Goal: Answer question/provide support

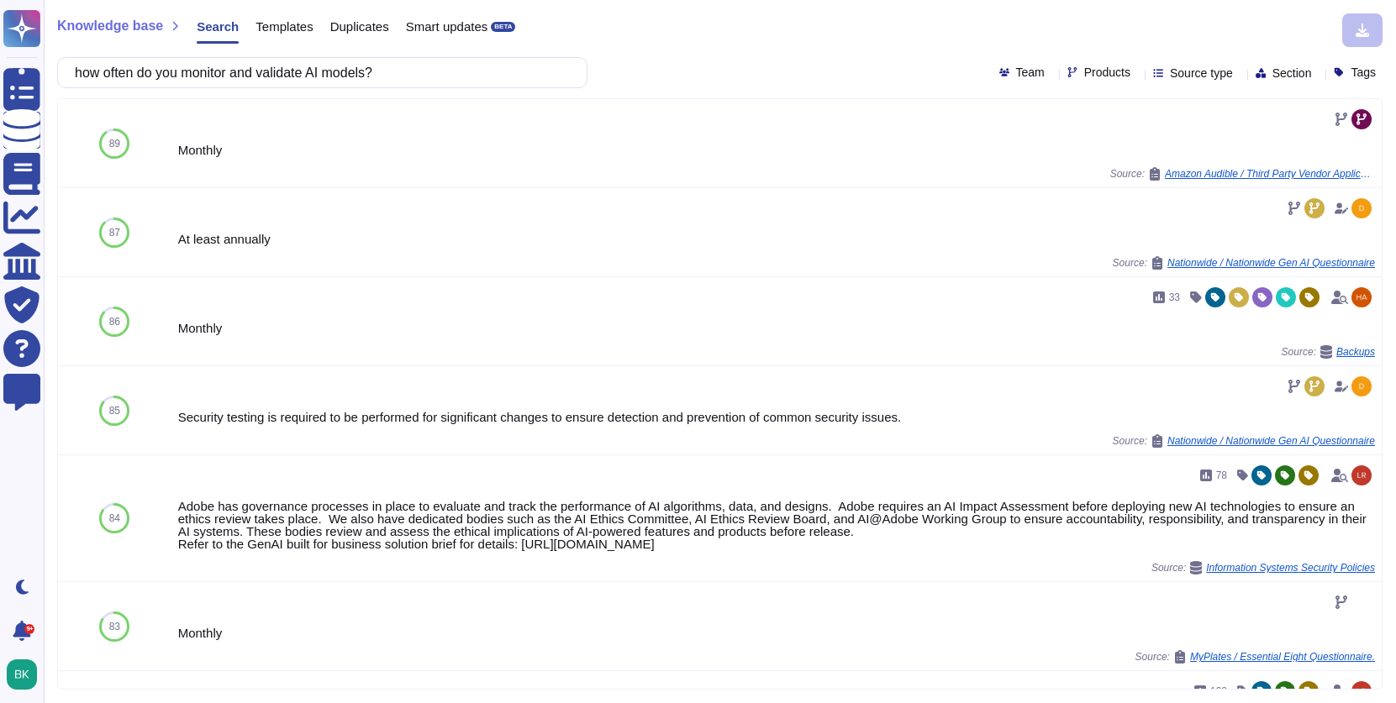
scroll to position [316, 0]
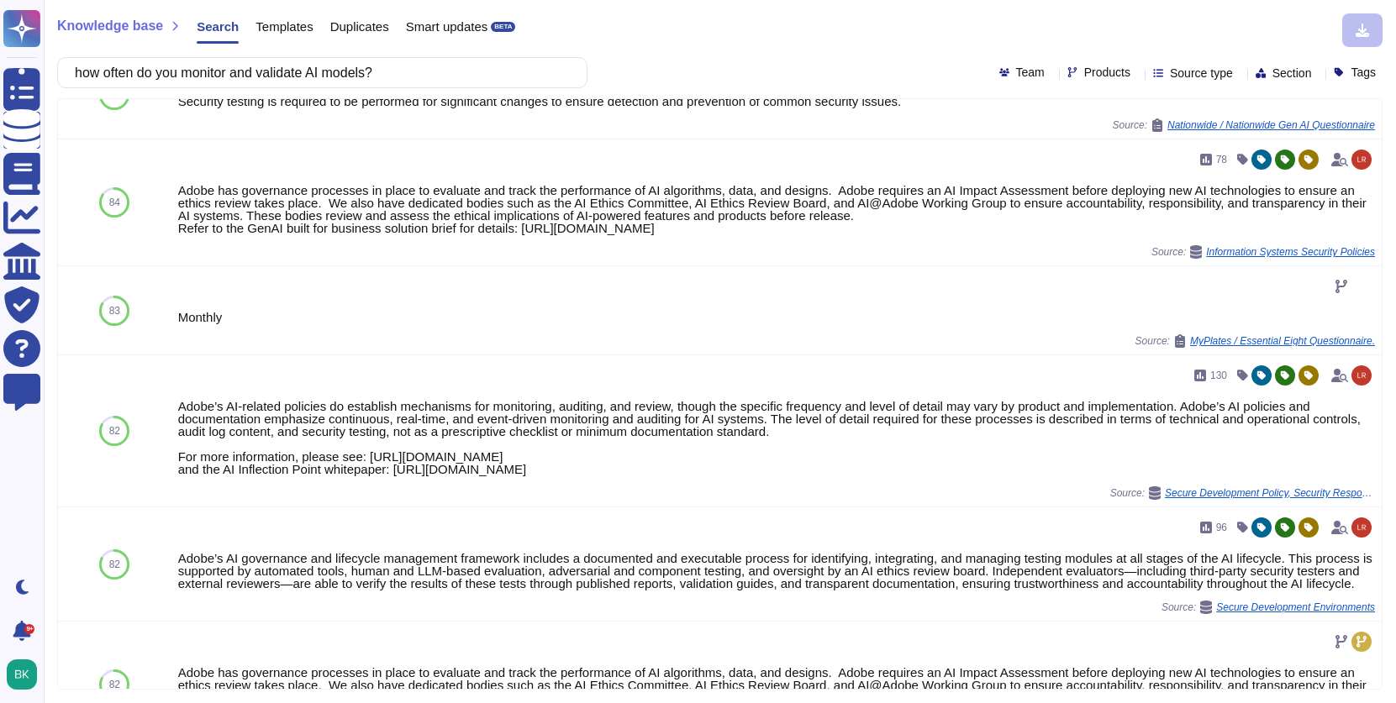
click at [268, 72] on input "how often do you monitor and validate AI models?" at bounding box center [317, 72] width 503 height 29
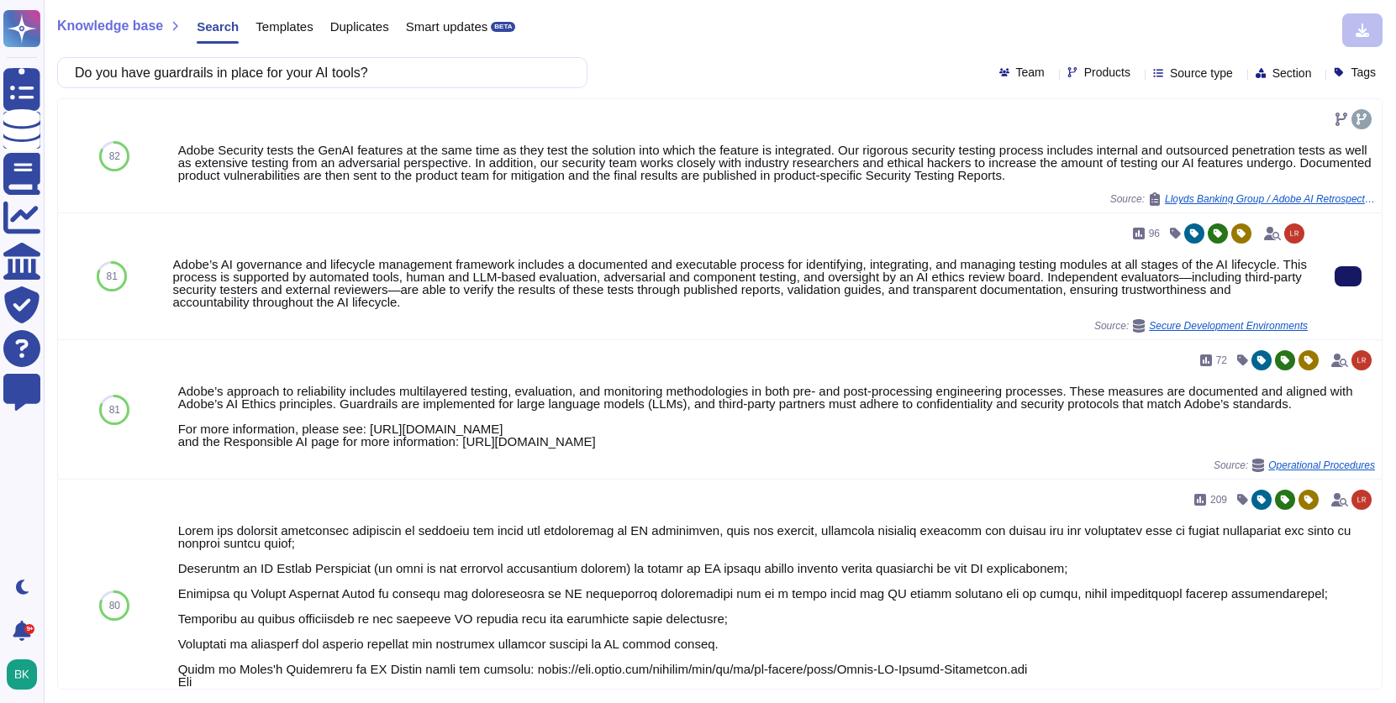
click at [1334, 281] on button at bounding box center [1347, 276] width 27 height 20
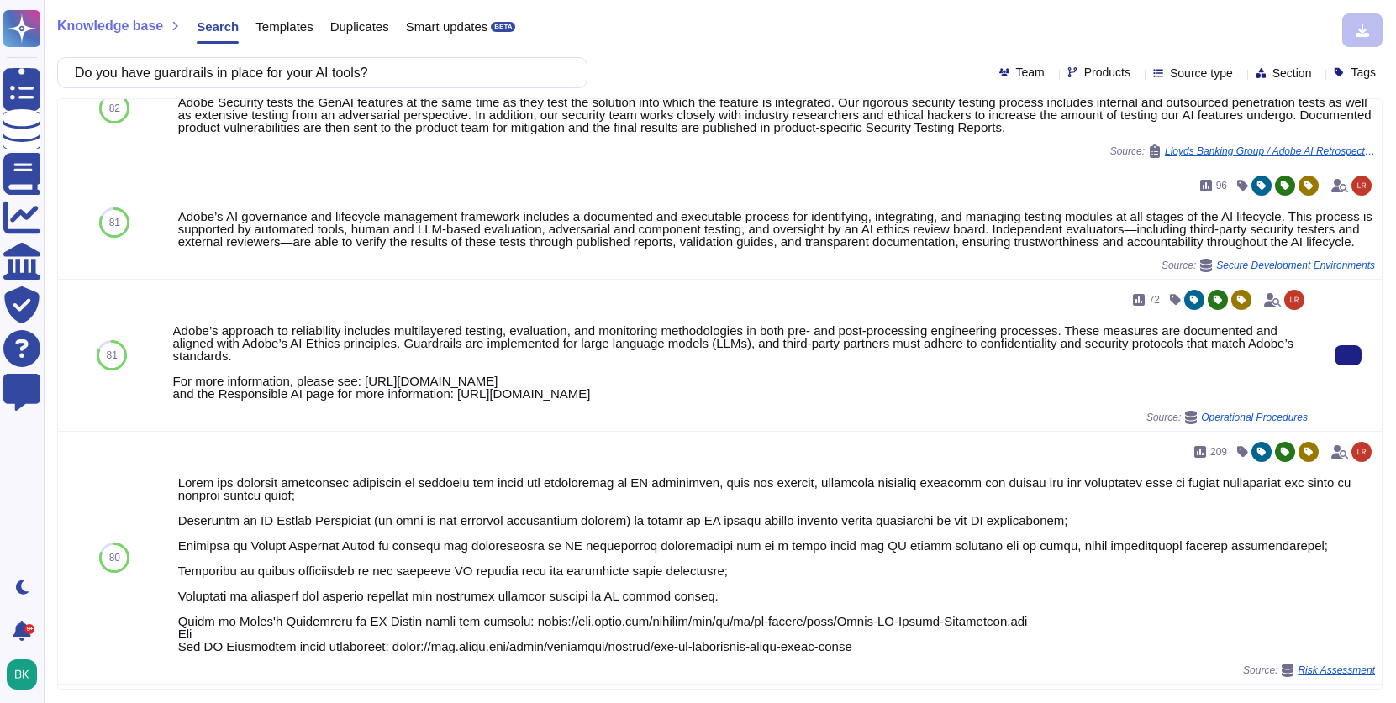
scroll to position [54, 0]
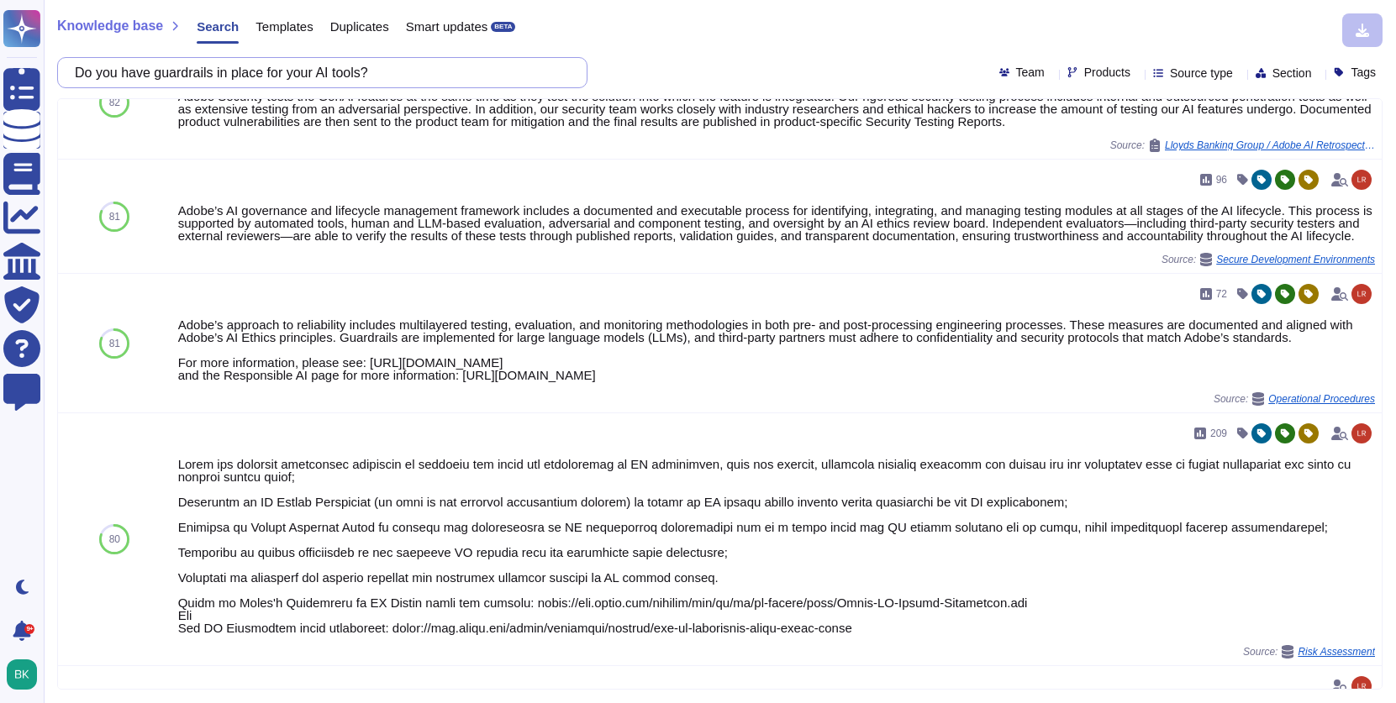
click at [232, 76] on input "Do you have guardrails in place for your AI tools?" at bounding box center [317, 72] width 503 height 29
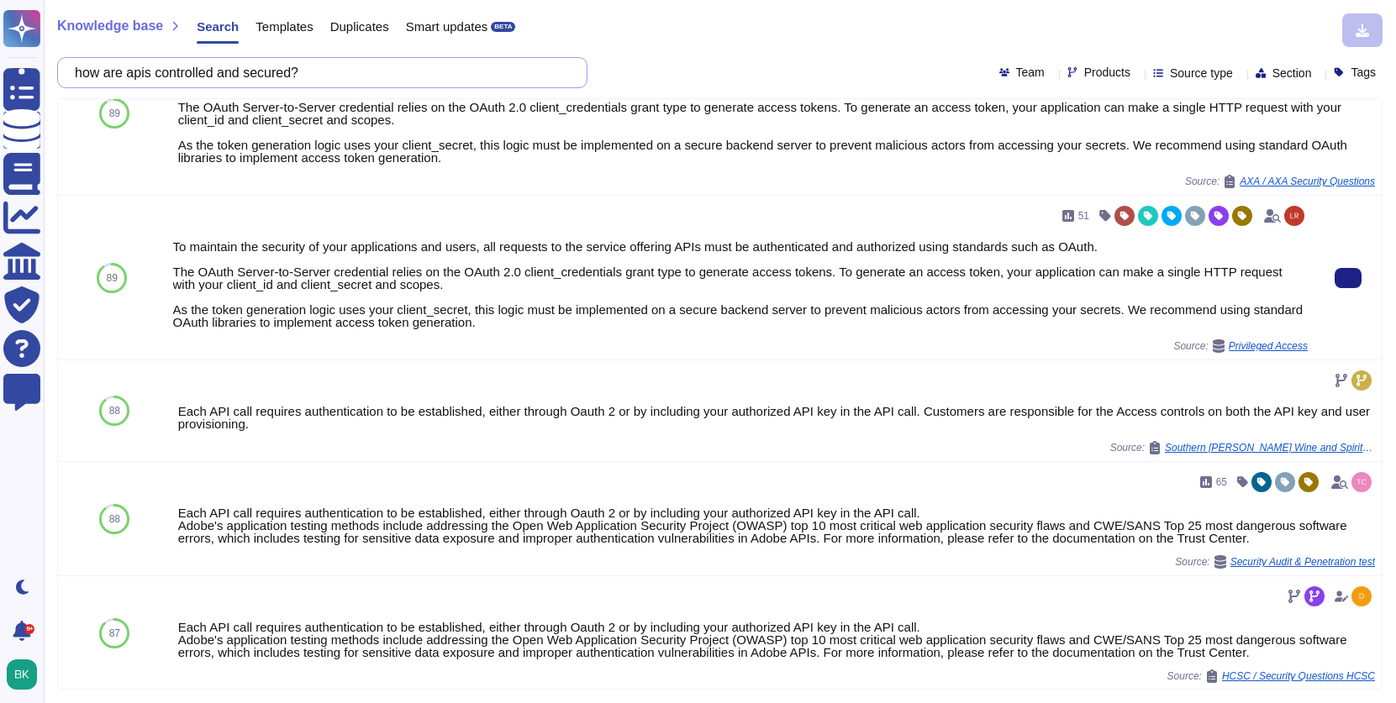
scroll to position [213, 0]
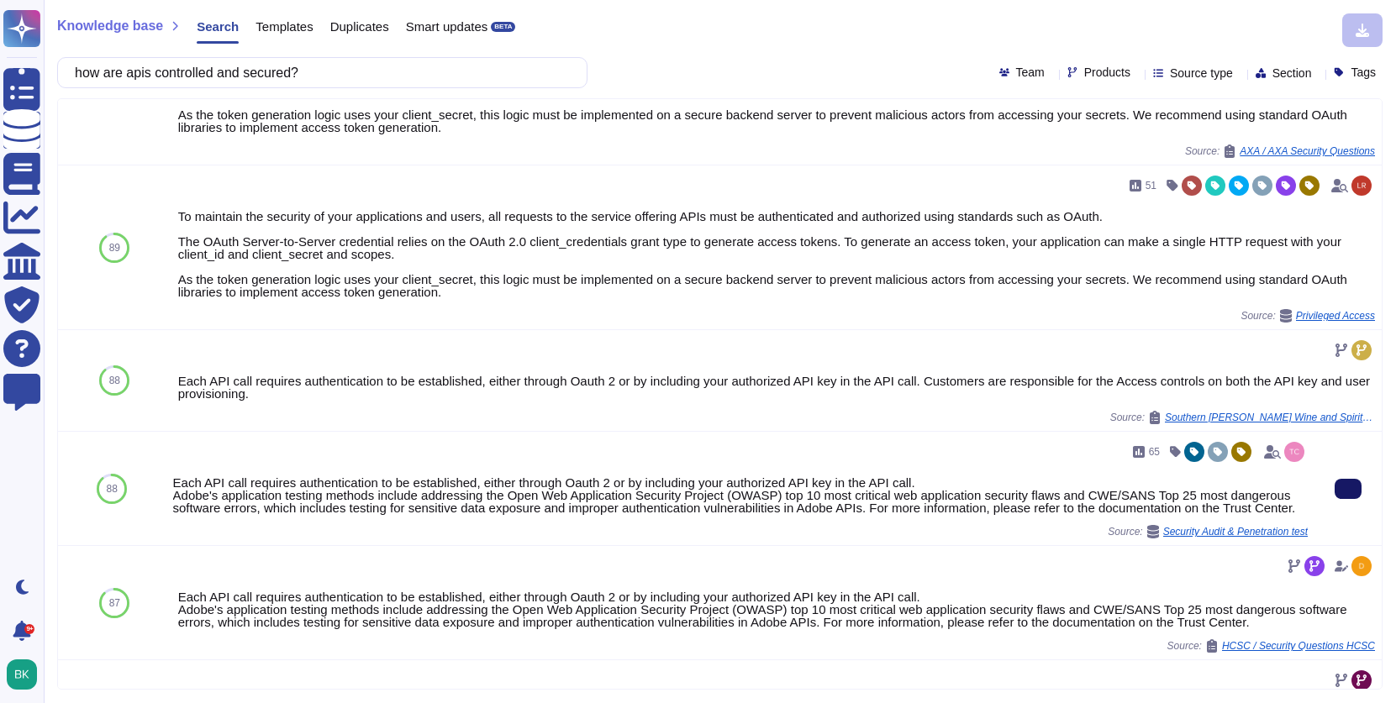
click at [1355, 494] on button at bounding box center [1347, 489] width 27 height 20
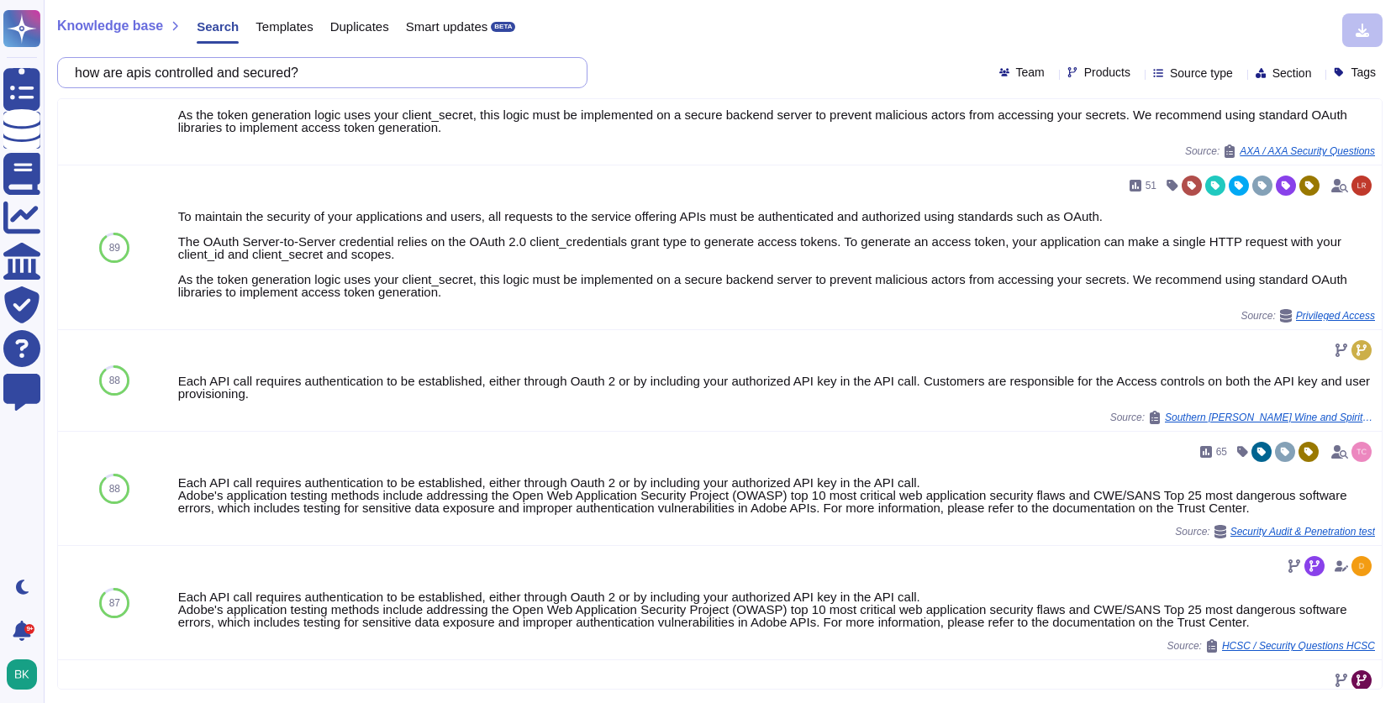
click at [322, 64] on input "how are apis controlled and secured?" at bounding box center [317, 72] width 503 height 29
paste input "1.11 How would you detect the poisoned or tampered data used for training the m…"
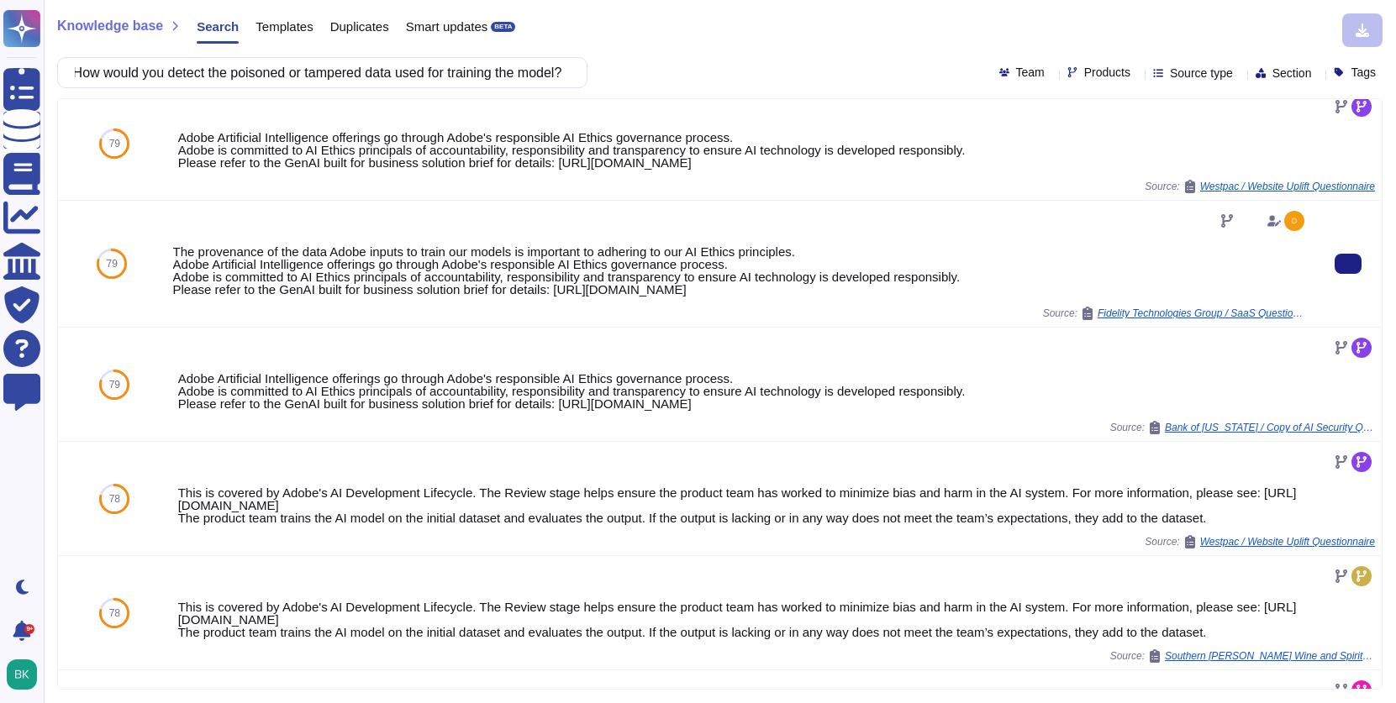
scroll to position [0, 0]
copy div "The provenance of the data Adobe inputs to train our models is important to adh…"
drag, startPoint x: 171, startPoint y: 251, endPoint x: 841, endPoint y: 301, distance: 671.5
click at [841, 301] on div "The provenance of the data Adobe inputs to train our models is important to adh…" at bounding box center [740, 264] width 1148 height 126
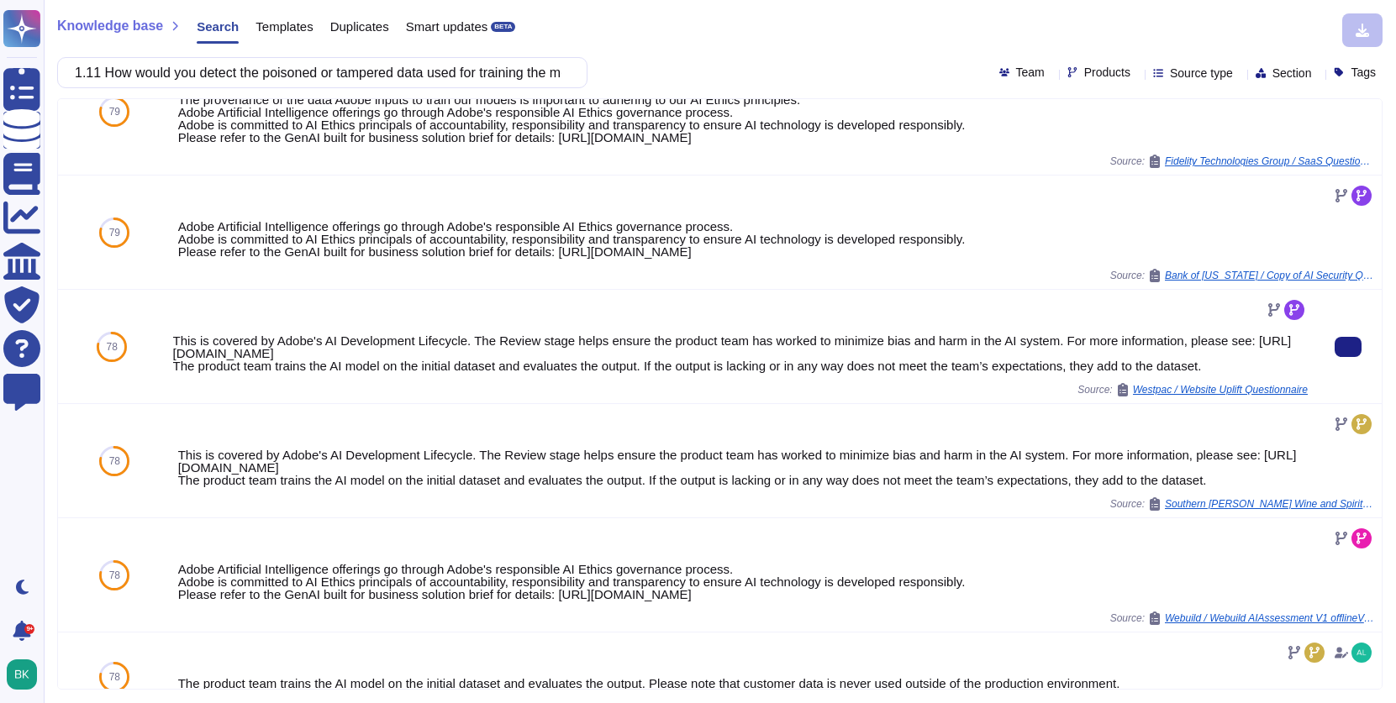
scroll to position [663, 0]
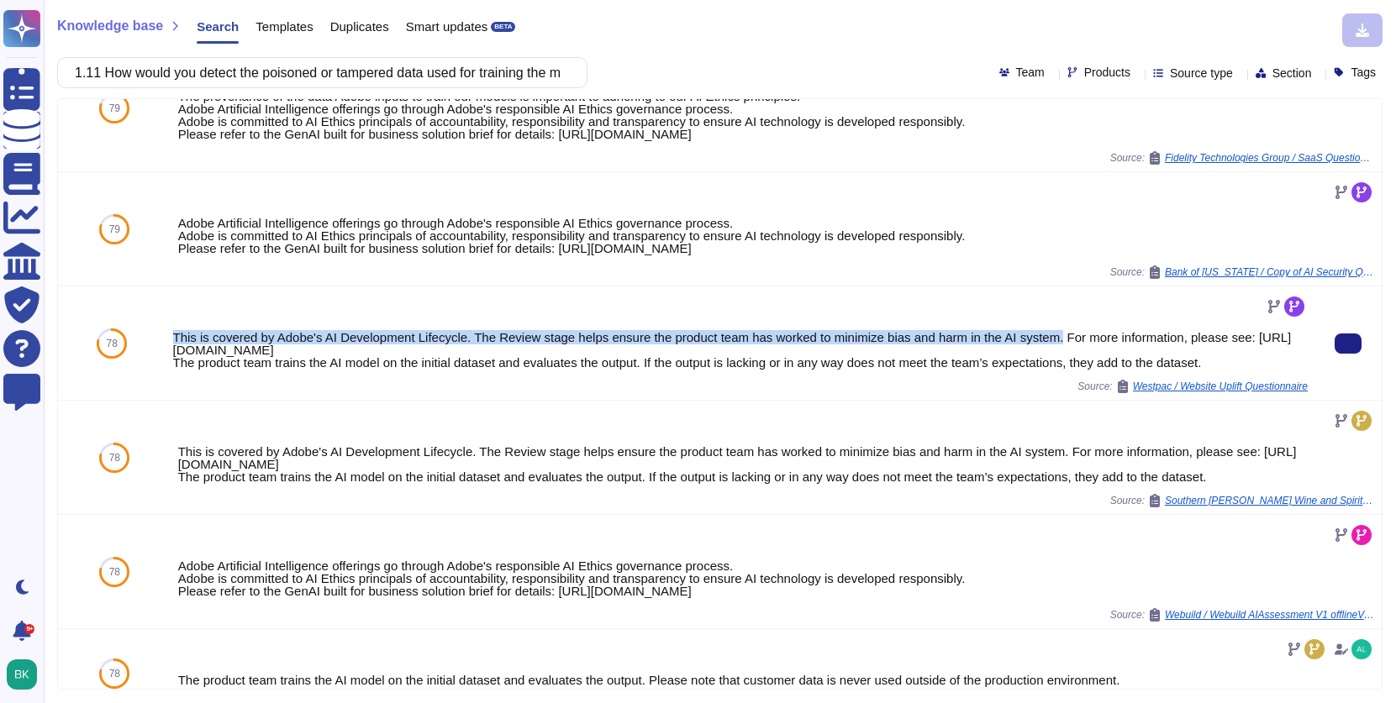
drag, startPoint x: 174, startPoint y: 334, endPoint x: 1084, endPoint y: 342, distance: 910.0
click at [1084, 342] on div "This is covered by Adobe's AI Development Lifecycle. The Review stage helps ens…" at bounding box center [740, 350] width 1134 height 38
copy div "This is covered by Adobe's AI Development Lifecycle. The Review stage helps ens…"
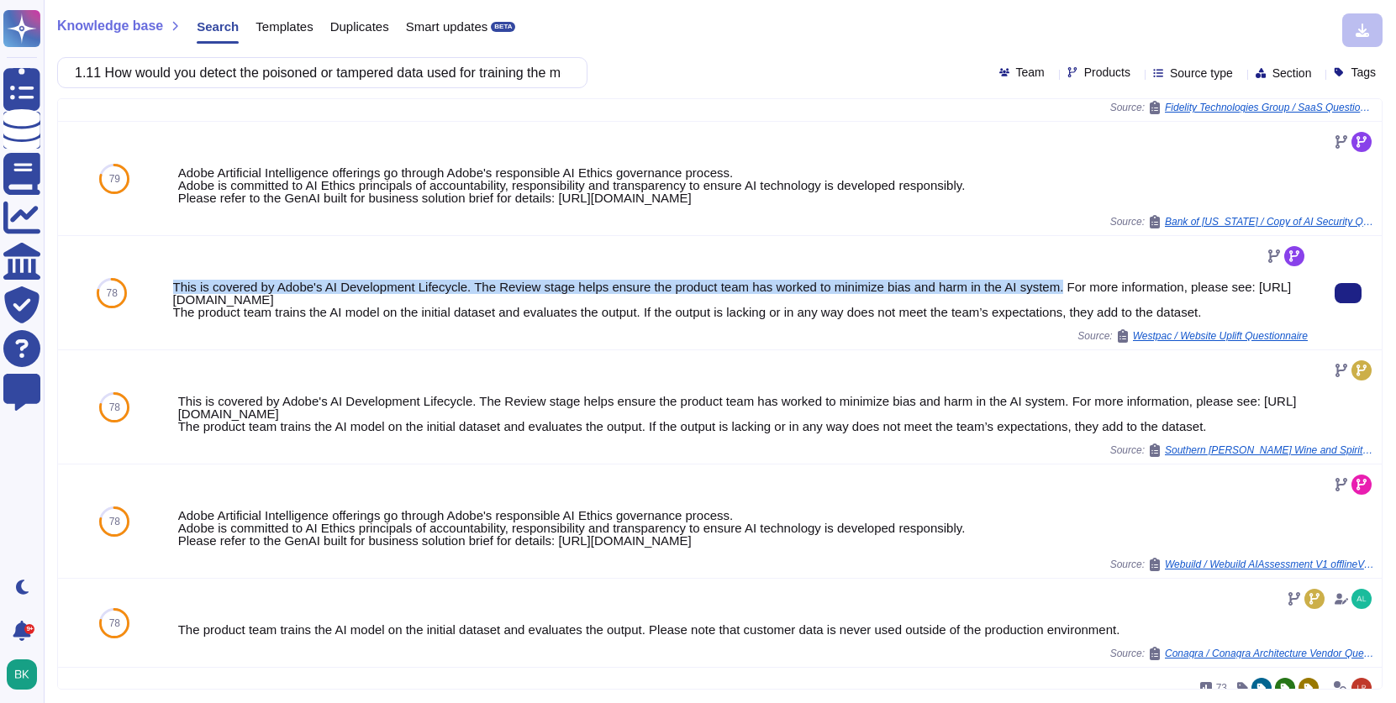
scroll to position [907, 0]
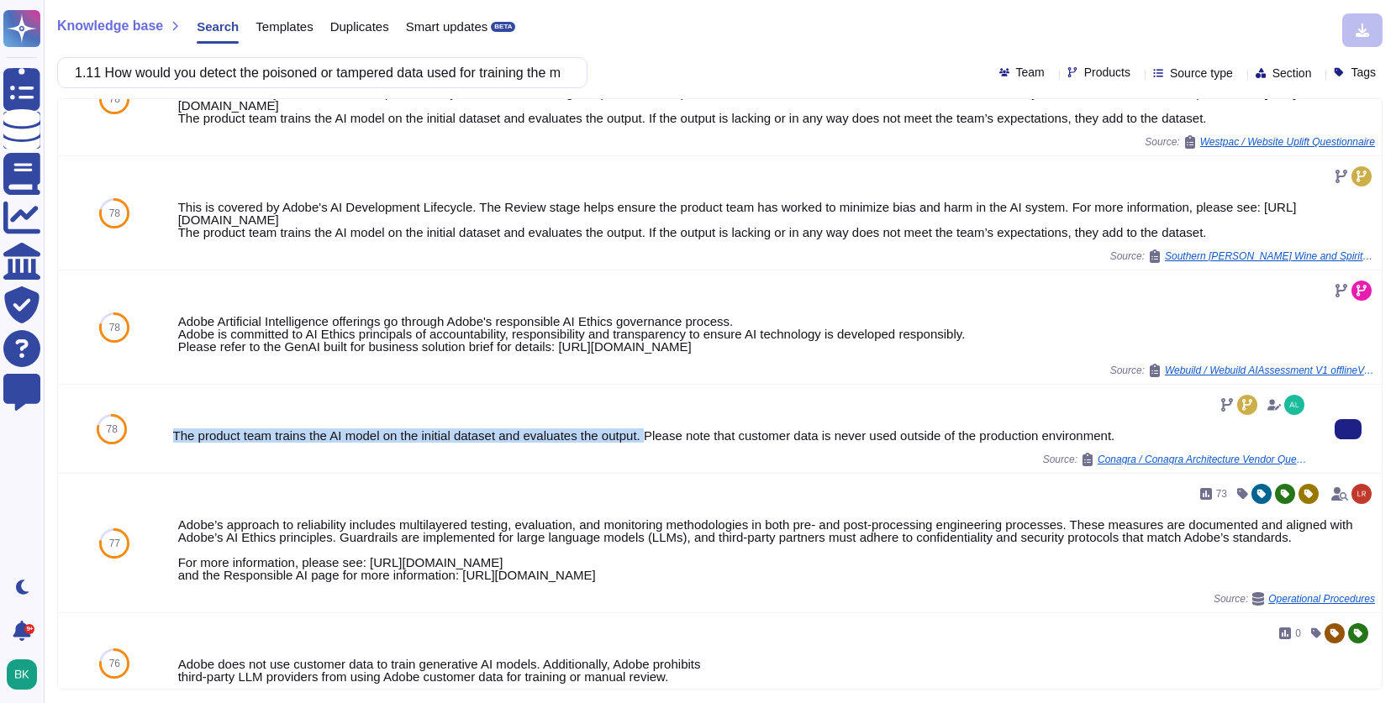
copy div "The product team trains the AI model on the initial dataset and evaluates the o…"
drag, startPoint x: 175, startPoint y: 434, endPoint x: 659, endPoint y: 430, distance: 484.0
click at [659, 430] on div "The product team trains the AI model on the initial dataset and evaluates the o…" at bounding box center [740, 435] width 1134 height 13
click at [348, 79] on input "1.11 How would you detect the poisoned or tampered data used for training the m…" at bounding box center [317, 72] width 503 height 29
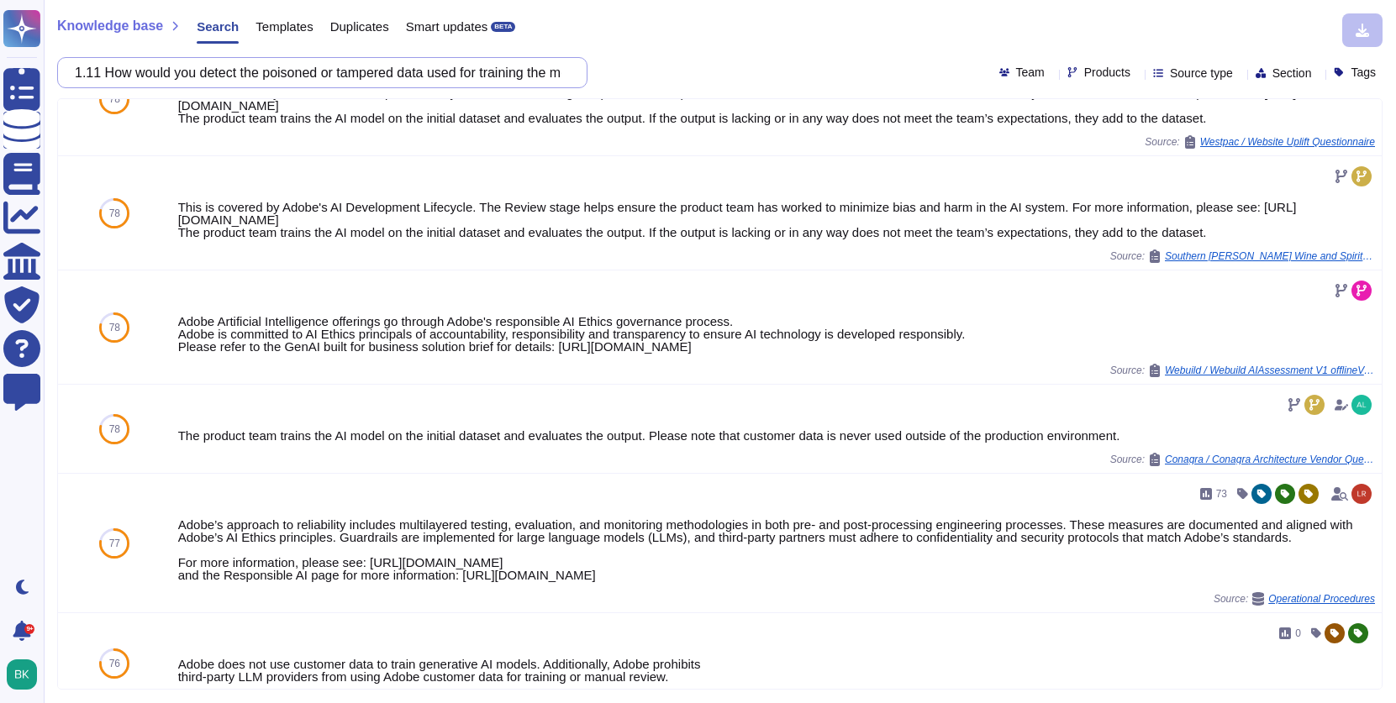
click at [348, 79] on input "1.11 How would you detect the poisoned or tampered data used for training the m…" at bounding box center [317, 72] width 503 height 29
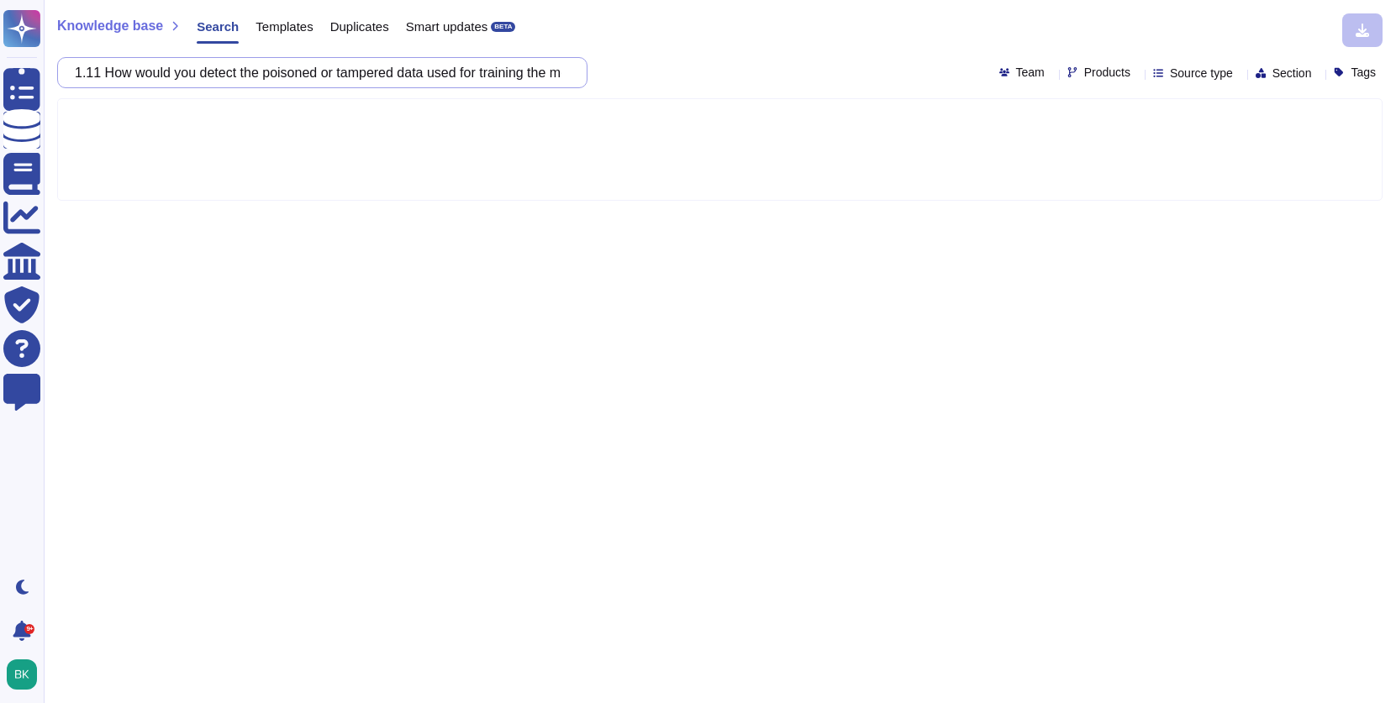
scroll to position [0, 0]
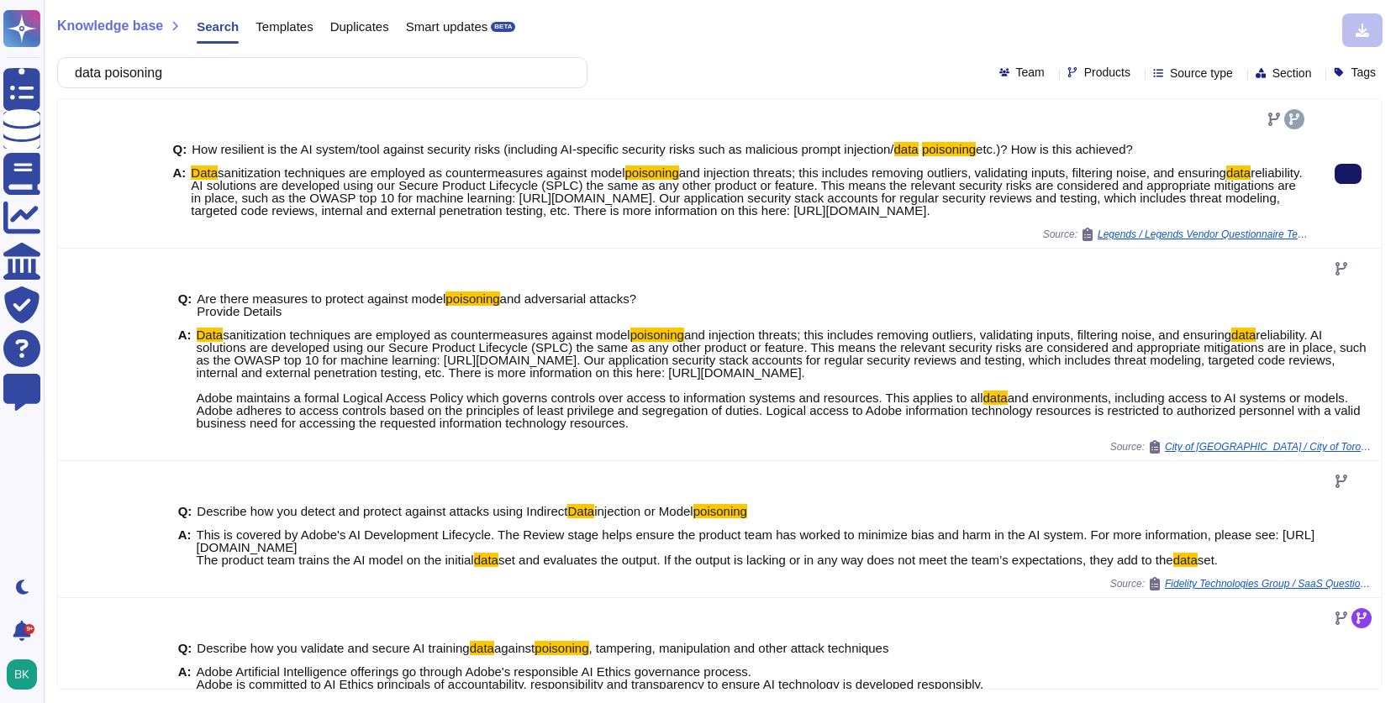
type input "data poisoning"
click at [1347, 171] on button at bounding box center [1347, 174] width 27 height 20
